Goal: Information Seeking & Learning: Learn about a topic

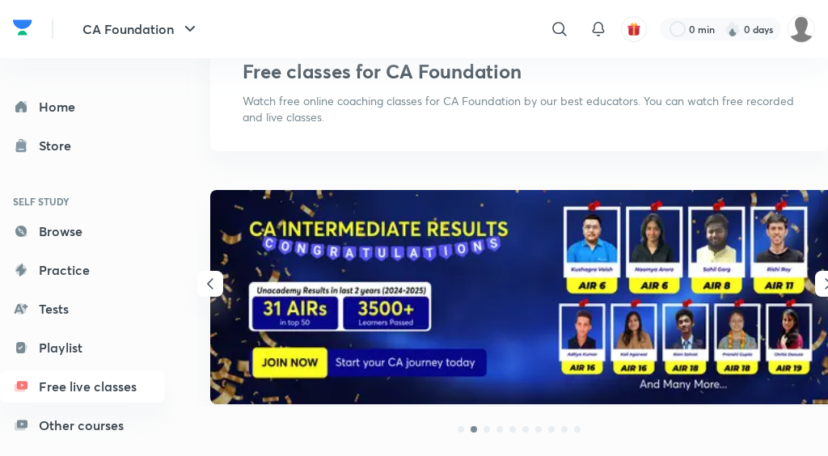
scroll to position [74, 0]
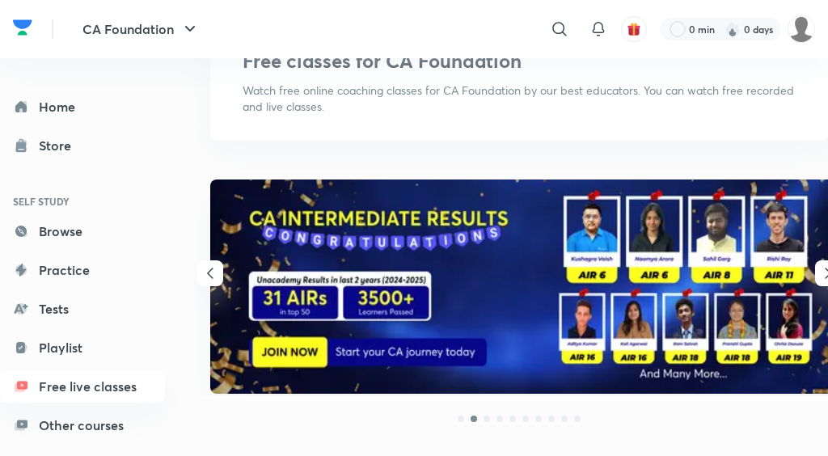
click at [213, 280] on icon "button" at bounding box center [210, 273] width 19 height 19
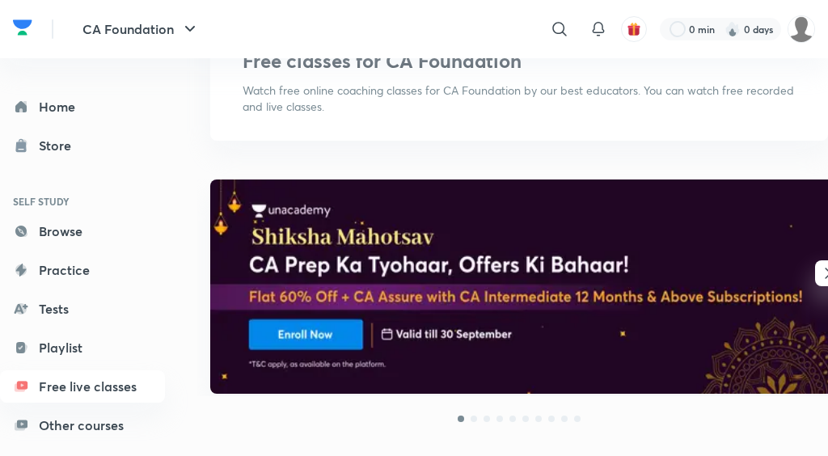
click at [823, 276] on icon "button" at bounding box center [827, 273] width 19 height 19
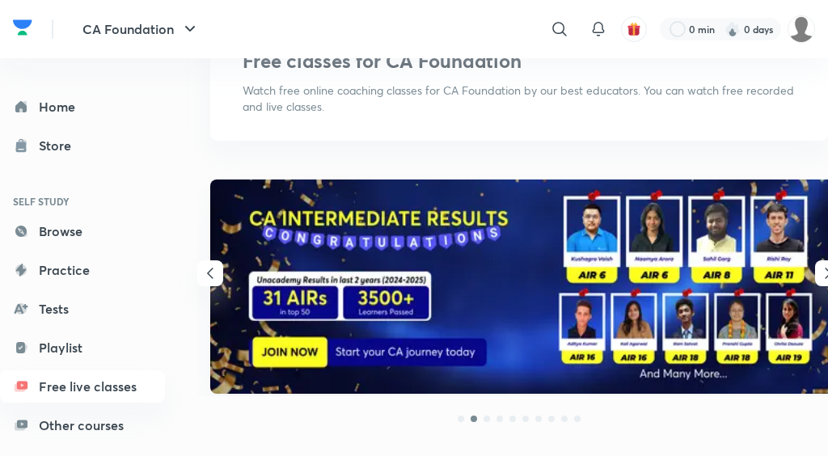
click at [823, 276] on icon "button" at bounding box center [827, 273] width 19 height 19
